Goal: Information Seeking & Learning: Learn about a topic

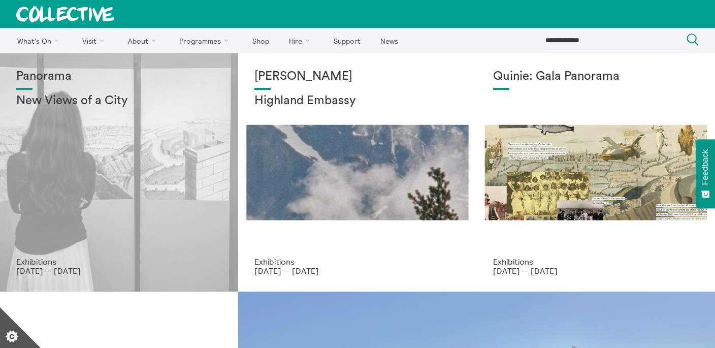
click at [64, 103] on h2 "New Views of a City" at bounding box center [119, 101] width 206 height 14
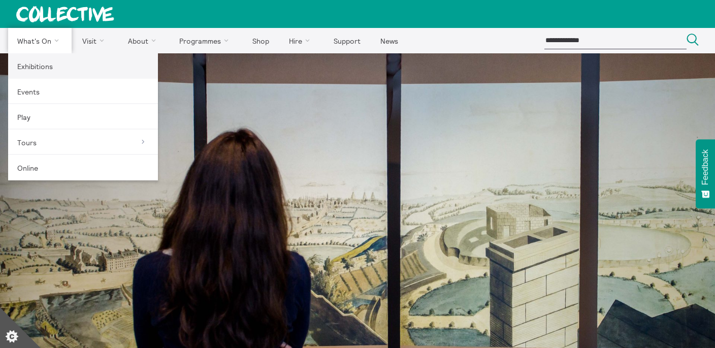
click at [35, 66] on link "Exhibitions" at bounding box center [83, 65] width 150 height 25
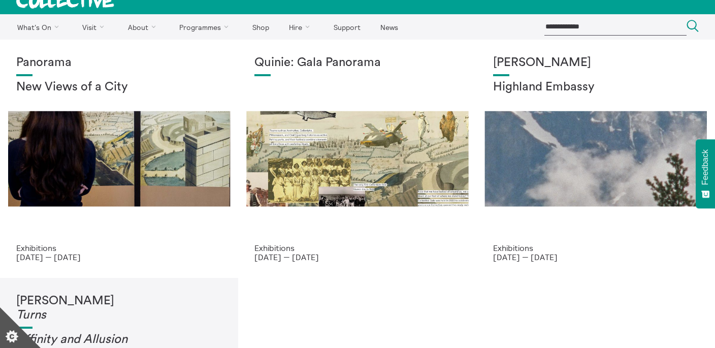
scroll to position [17, 0]
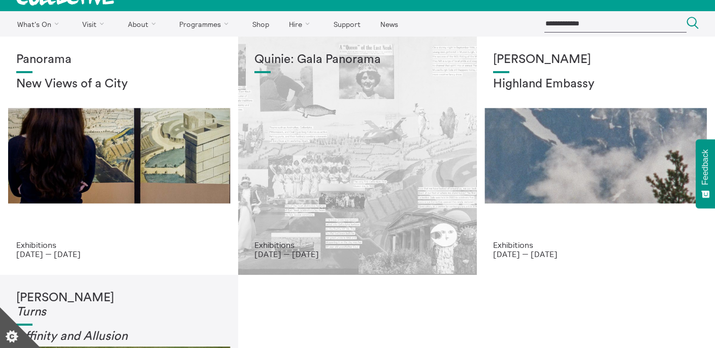
click at [353, 166] on div "Quinie: Gala Panorama" at bounding box center [357, 146] width 206 height 187
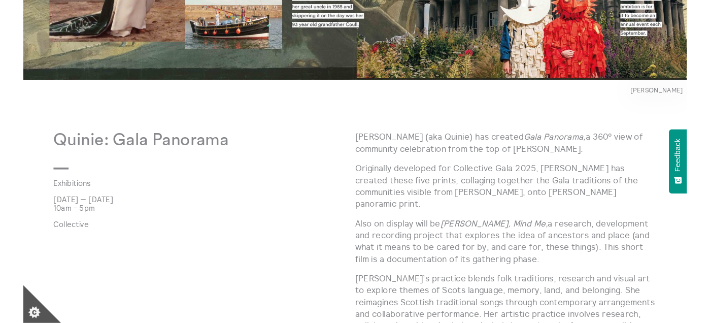
scroll to position [474, 0]
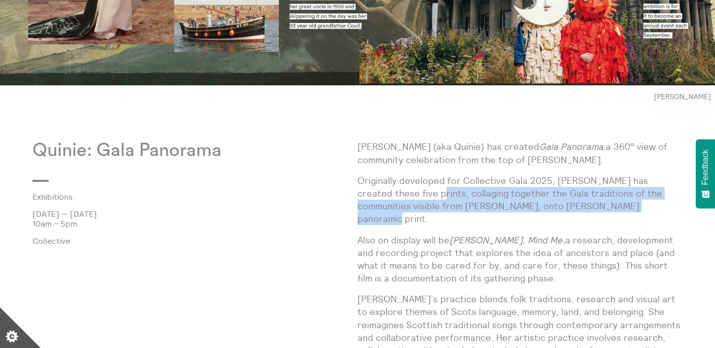
drag, startPoint x: 388, startPoint y: 194, endPoint x: 587, endPoint y: 209, distance: 200.1
click at [587, 209] on p "Originally developed for Collective Gala 2025, Quinie has created these five pr…" at bounding box center [519, 199] width 325 height 51
copy p "collaging together the Gala traditions of the communities visible from Calton H…"
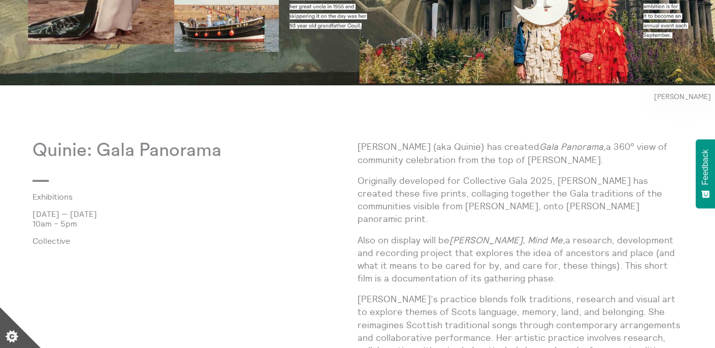
click at [523, 161] on p "Josie Vallely (aka Quinie) has created Gala Panorama, a 360° view of community …" at bounding box center [519, 152] width 325 height 25
